Goal: Task Accomplishment & Management: Use online tool/utility

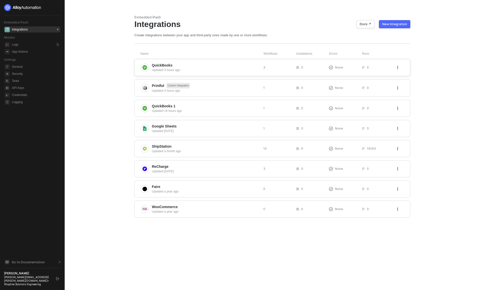
click at [223, 64] on span "QuickBooks" at bounding box center [205, 65] width 107 height 5
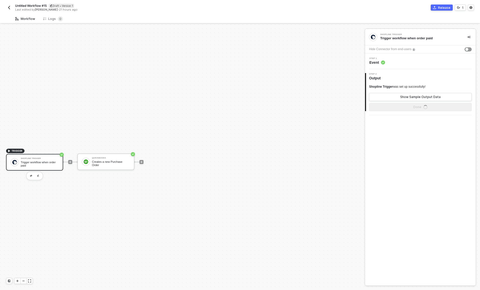
scroll to position [9, 0]
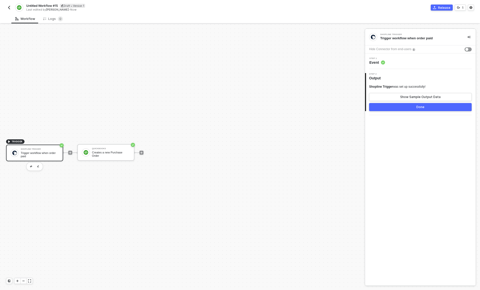
click at [46, 156] on div "Trigger workflow when order paid" at bounding box center [40, 155] width 38 height 6
click at [104, 150] on div "QuickBooks" at bounding box center [111, 149] width 38 height 2
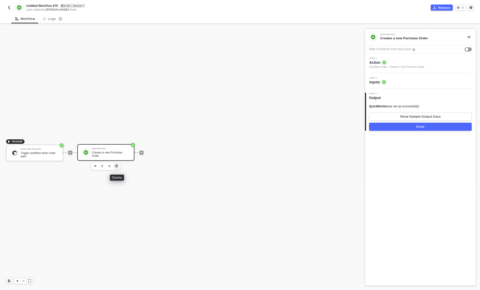
click at [117, 166] on icon "button" at bounding box center [116, 166] width 2 height 3
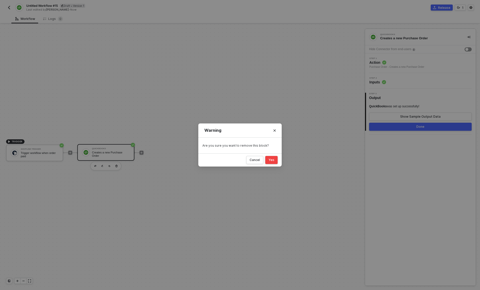
click at [272, 157] on button "Yes" at bounding box center [271, 160] width 12 height 8
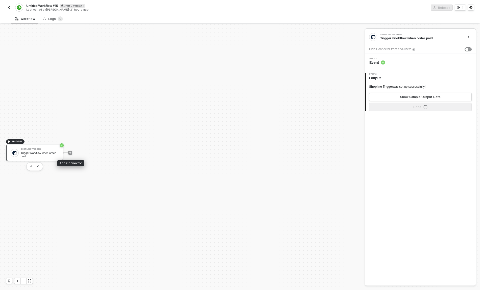
click at [73, 152] on div at bounding box center [70, 152] width 67 height 39
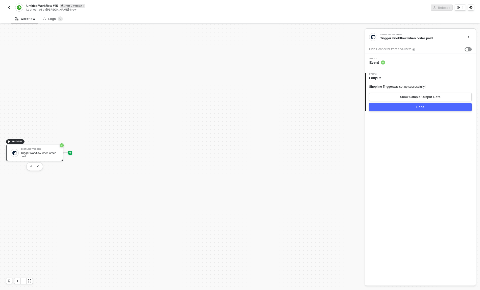
click at [70, 152] on icon "icon-play" at bounding box center [70, 153] width 2 height 2
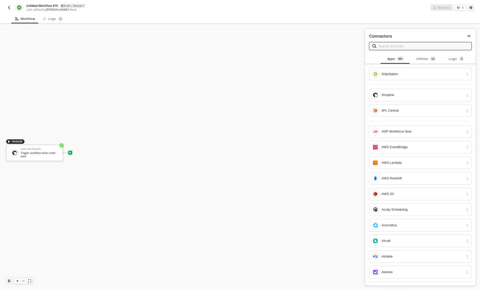
click at [434, 46] on input "text" at bounding box center [423, 46] width 90 height 6
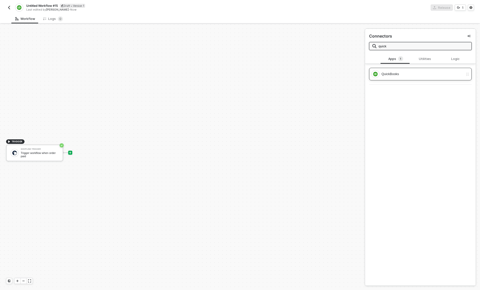
type input "quick"
click at [424, 74] on div "QuickBooks" at bounding box center [422, 74] width 82 height 6
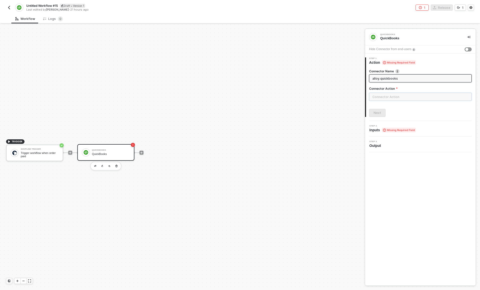
click at [411, 97] on input "text" at bounding box center [420, 97] width 102 height 8
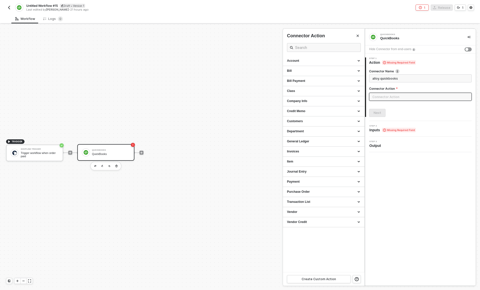
click at [65, 153] on div at bounding box center [240, 157] width 480 height 266
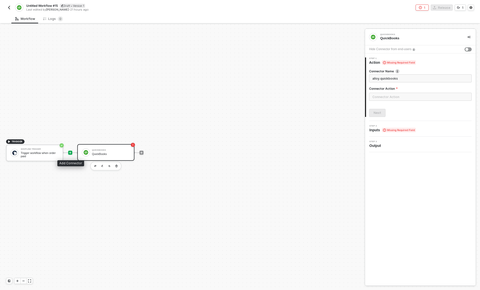
click at [70, 152] on icon "icon-play" at bounding box center [70, 153] width 2 height 2
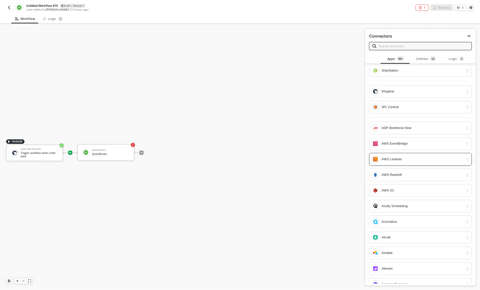
scroll to position [0, 0]
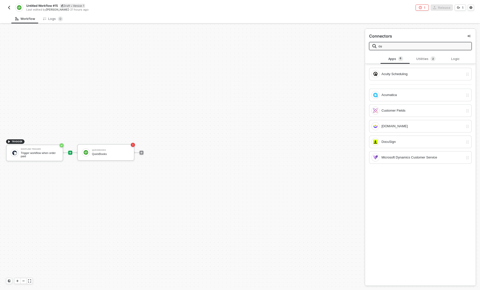
type input "c"
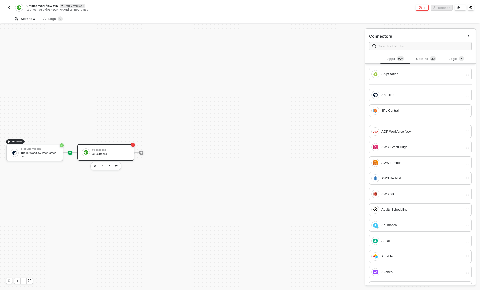
click at [123, 149] on div "QuickBooks" at bounding box center [111, 150] width 38 height 2
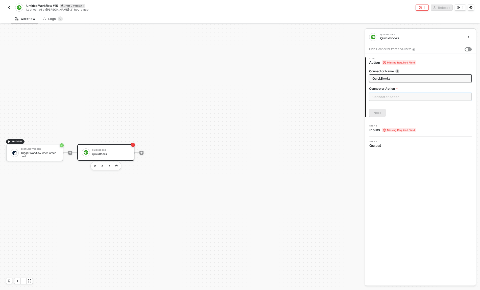
click at [420, 100] on input "text" at bounding box center [420, 97] width 102 height 8
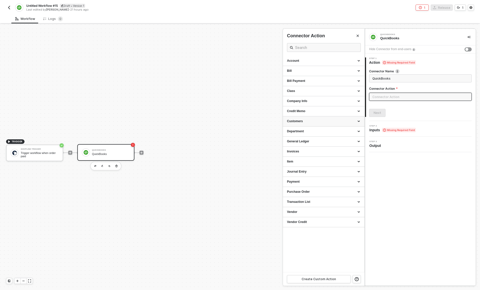
click at [323, 121] on div "Customers" at bounding box center [323, 121] width 73 height 4
click at [320, 170] on div "Query a Customer" at bounding box center [323, 169] width 73 height 4
type input "Returns the results of the query."
type input "Customers - Query a Customer"
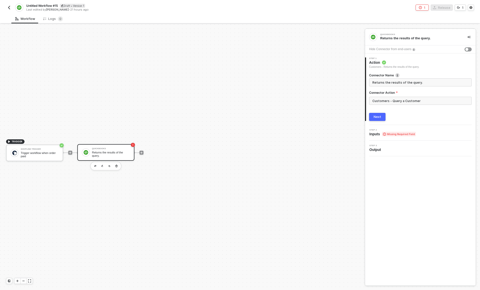
click at [407, 115] on div "Next" at bounding box center [420, 117] width 102 height 8
click at [382, 136] on span "Missing Required Field" at bounding box center [399, 134] width 34 height 5
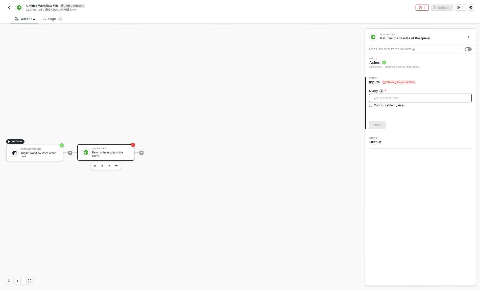
click at [393, 94] on div "Type or select items ﻿" at bounding box center [420, 98] width 102 height 8
click at [336, 84] on div "Trigger workflow when order paid" at bounding box center [329, 84] width 63 height 4
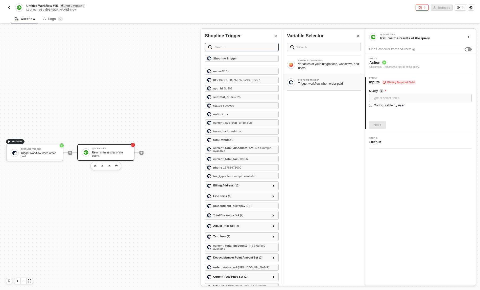
click at [234, 47] on input "text" at bounding box center [245, 47] width 61 height 6
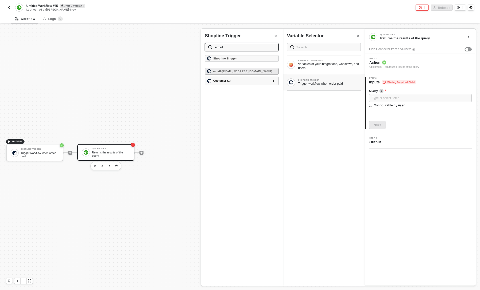
type input "email"
click at [235, 71] on span "- testingdata3434@gmail.com" at bounding box center [246, 71] width 51 height 3
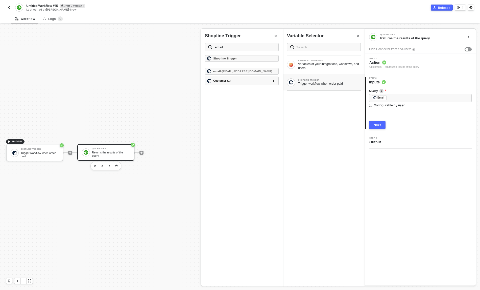
click at [381, 127] on button "Next" at bounding box center [377, 125] width 16 height 8
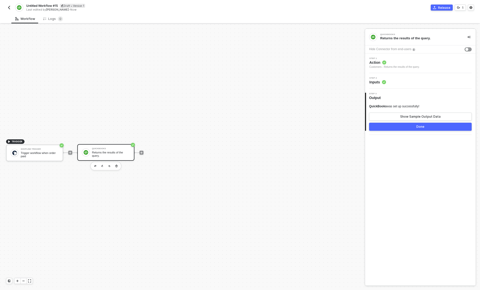
click at [102, 154] on div "Returns the results of the query." at bounding box center [111, 154] width 38 height 6
click at [392, 69] on div "Customers - Returns the results of the query." at bounding box center [394, 67] width 50 height 4
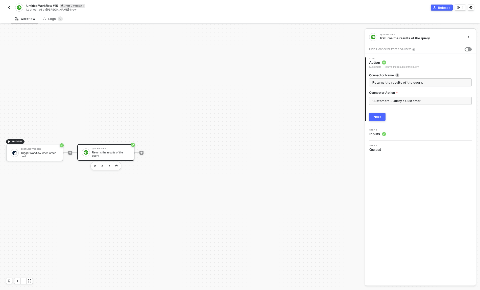
click at [380, 117] on div "Next" at bounding box center [377, 117] width 8 height 4
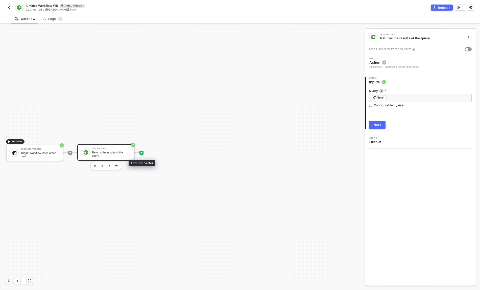
click at [141, 153] on icon "icon-play" at bounding box center [141, 153] width 2 height 2
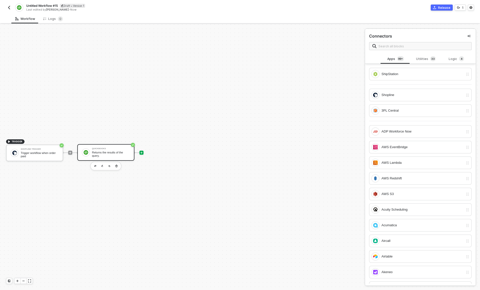
click at [116, 153] on div "Returns the results of the query." at bounding box center [111, 154] width 38 height 6
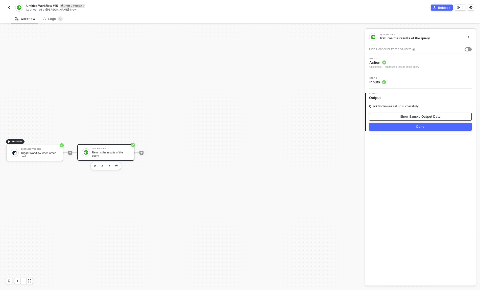
click at [418, 119] on button "Show Sample Output Data" at bounding box center [420, 117] width 102 height 8
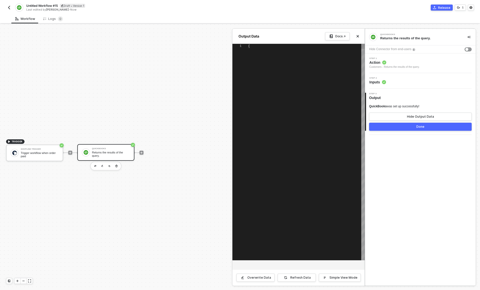
type textarea "{ "invoice": { "Customer": [ { "domain": "QBO", "FamilyName": "Lauterbach", "Di…"
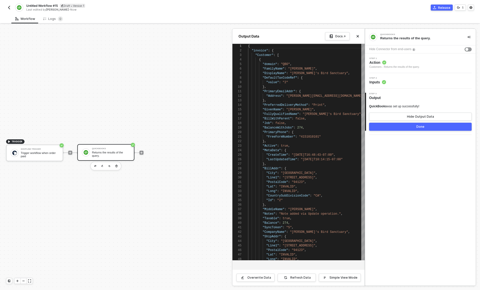
click at [149, 149] on div at bounding box center [240, 157] width 480 height 266
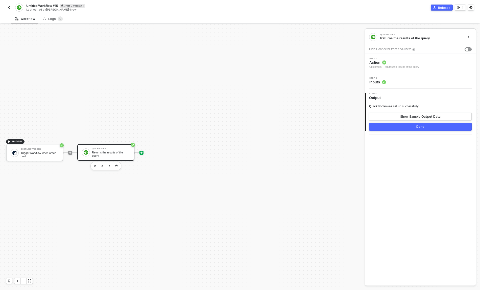
click at [72, 152] on icon "icon-play" at bounding box center [70, 152] width 3 height 3
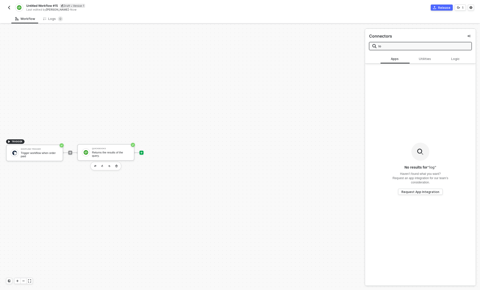
type input "l"
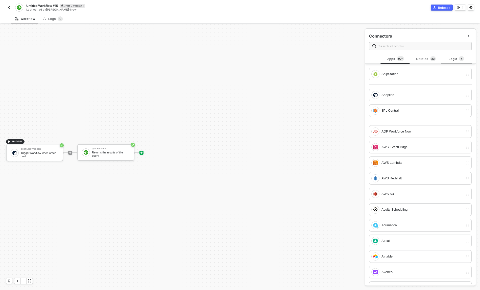
click at [452, 57] on div "Logic 4" at bounding box center [456, 59] width 22 height 6
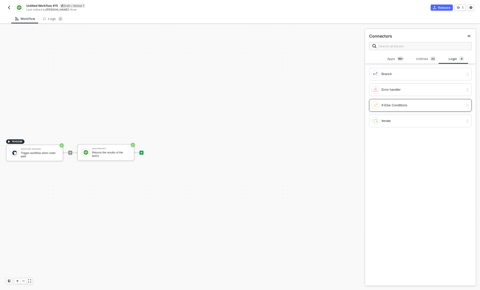
click at [405, 107] on div "If-Else Conditions" at bounding box center [422, 106] width 82 height 6
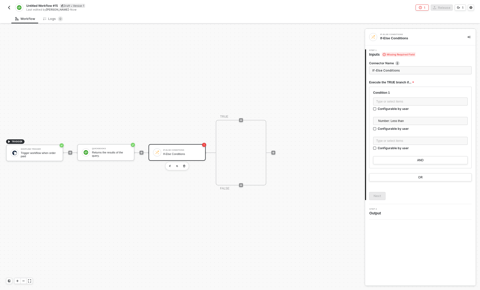
click at [193, 157] on div "If-Else Conditions If-Else Conditions" at bounding box center [182, 153] width 38 height 10
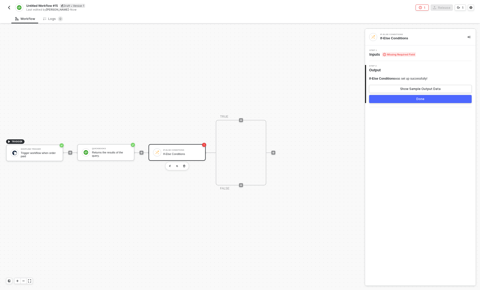
click at [426, 54] on div "Step 1 Inputs Missing Required Field" at bounding box center [420, 53] width 109 height 8
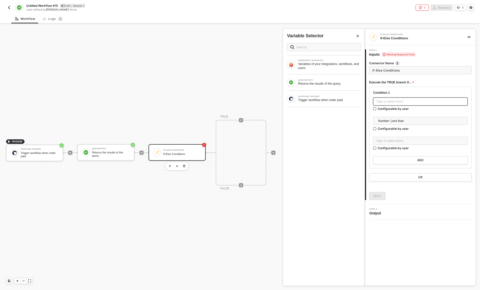
click at [417, 101] on div "Type or select items ﻿" at bounding box center [420, 101] width 88 height 5
click at [342, 81] on div "QUICKBOOKS Returns the results of the query." at bounding box center [329, 82] width 63 height 7
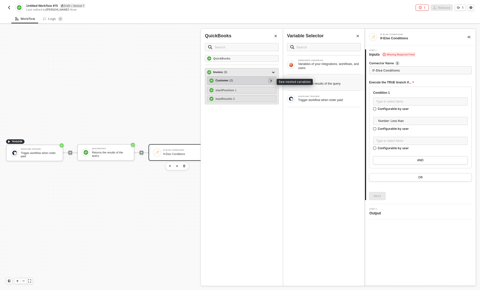
click at [271, 81] on icon at bounding box center [271, 81] width 2 height 3
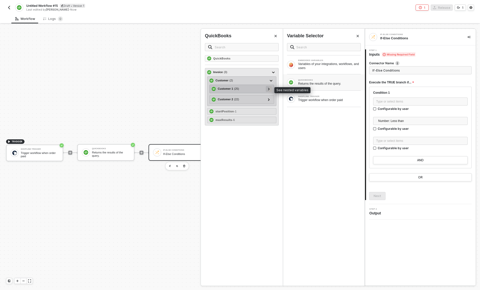
click at [270, 91] on div at bounding box center [269, 89] width 6 height 6
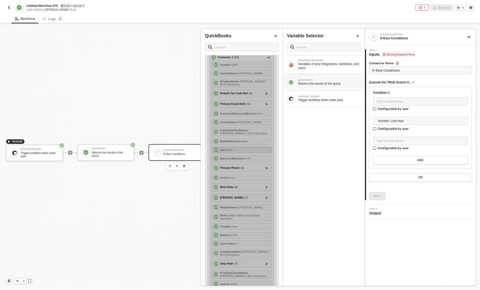
scroll to position [0, 0]
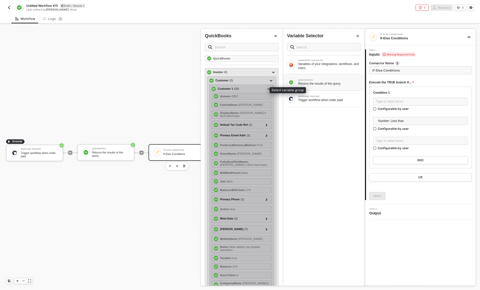
click at [247, 88] on div "Customer 1 ( 25 )" at bounding box center [238, 89] width 54 height 6
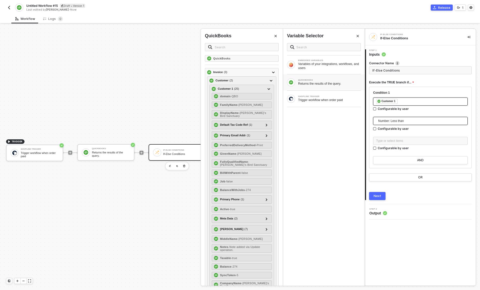
click at [415, 121] on span "Number: Less than" at bounding box center [421, 121] width 86 height 8
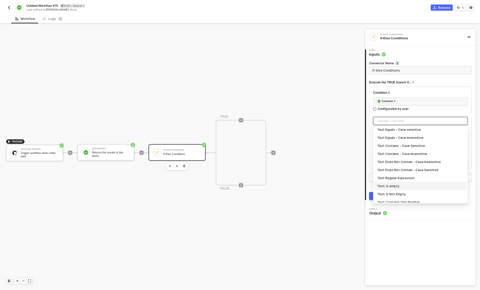
scroll to position [101, 0]
click at [436, 191] on div "Text: Is Not Empty" at bounding box center [420, 192] width 86 height 6
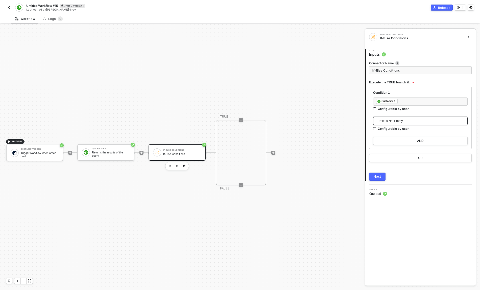
click at [408, 213] on div "If-Else Conditions If-Else Conditions 1 Step 1 Inputs Connector Name If-Else Co…" at bounding box center [420, 157] width 111 height 257
click at [375, 174] on button "Next" at bounding box center [377, 177] width 16 height 8
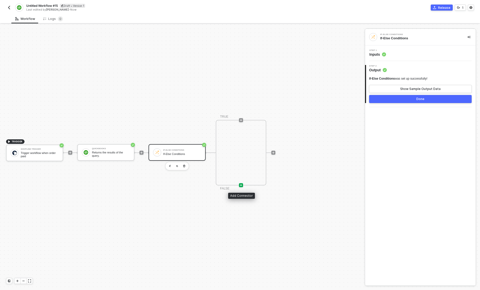
click at [242, 186] on icon "icon-play" at bounding box center [240, 185] width 3 height 3
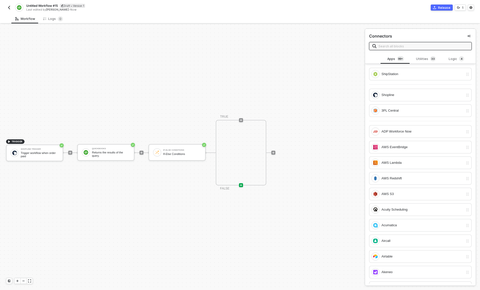
click at [394, 49] on span at bounding box center [420, 46] width 102 height 8
drag, startPoint x: 397, startPoint y: 45, endPoint x: 376, endPoint y: 46, distance: 21.0
click at [397, 45] on input "text" at bounding box center [423, 46] width 90 height 6
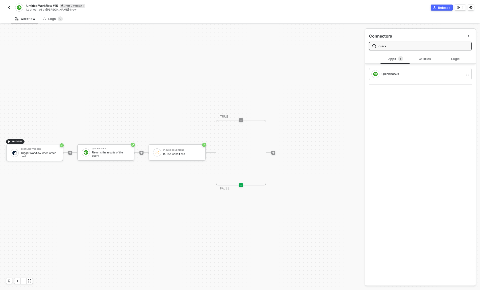
type input "quick"
click at [117, 159] on div "QuickBooks Returns the results of the query." at bounding box center [105, 152] width 57 height 17
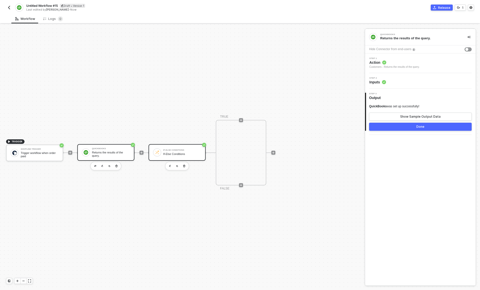
click at [183, 151] on div "If-Else Conditions" at bounding box center [182, 150] width 38 height 2
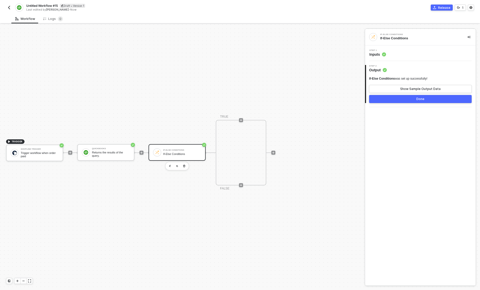
click at [8, 4] on div "Untitled Workflow #15 Draft • Version 1 Last edited by Jared Poole - Now" at bounding box center [123, 8] width 234 height 8
click at [10, 8] on img "button" at bounding box center [9, 8] width 4 height 4
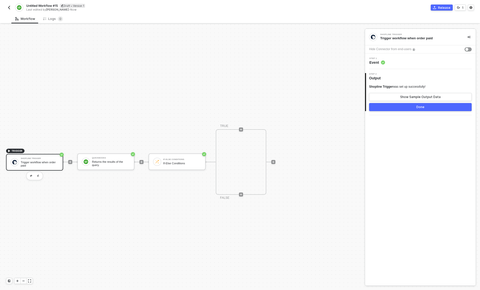
click at [9, 6] on img "button" at bounding box center [9, 8] width 4 height 4
